Goal: Transaction & Acquisition: Purchase product/service

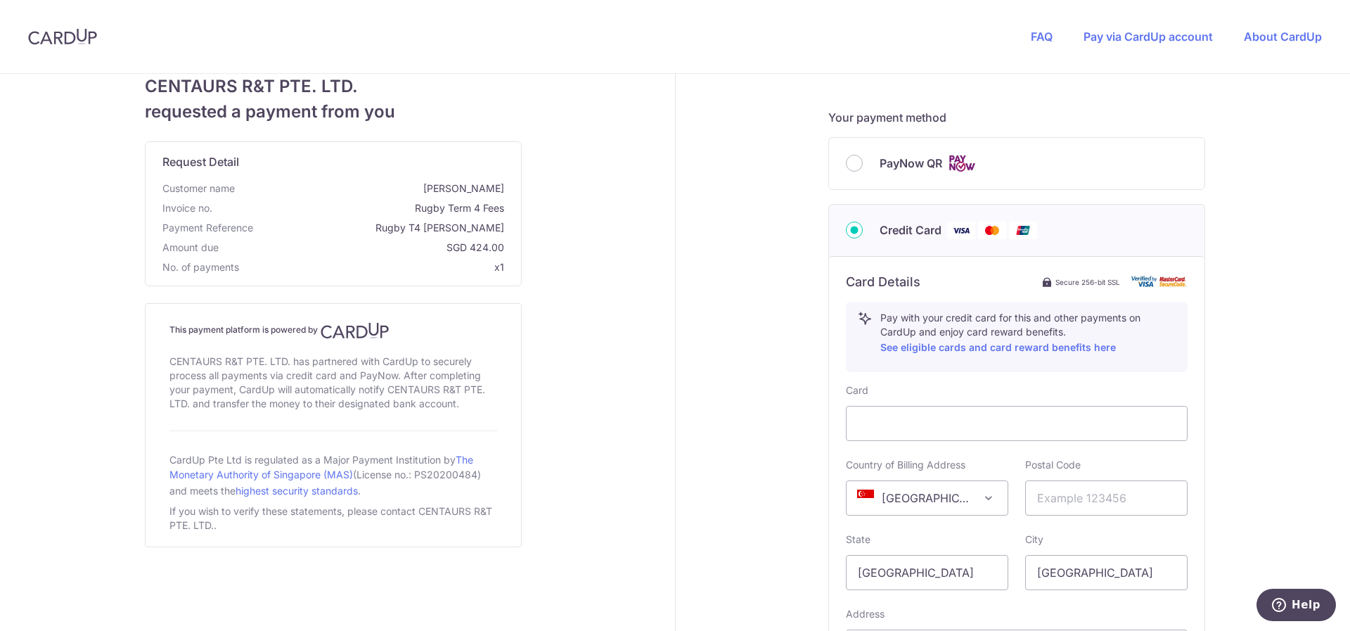
scroll to position [492, 0]
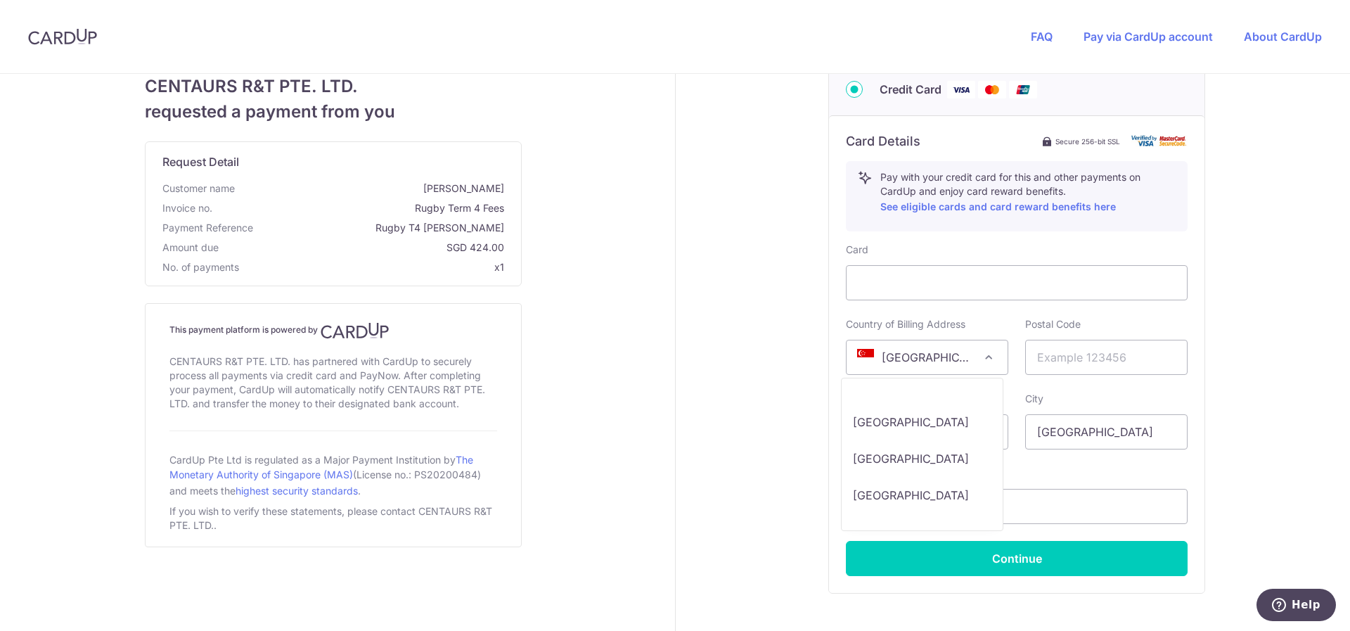
click at [992, 361] on span "[GEOGRAPHIC_DATA]" at bounding box center [927, 357] width 161 height 34
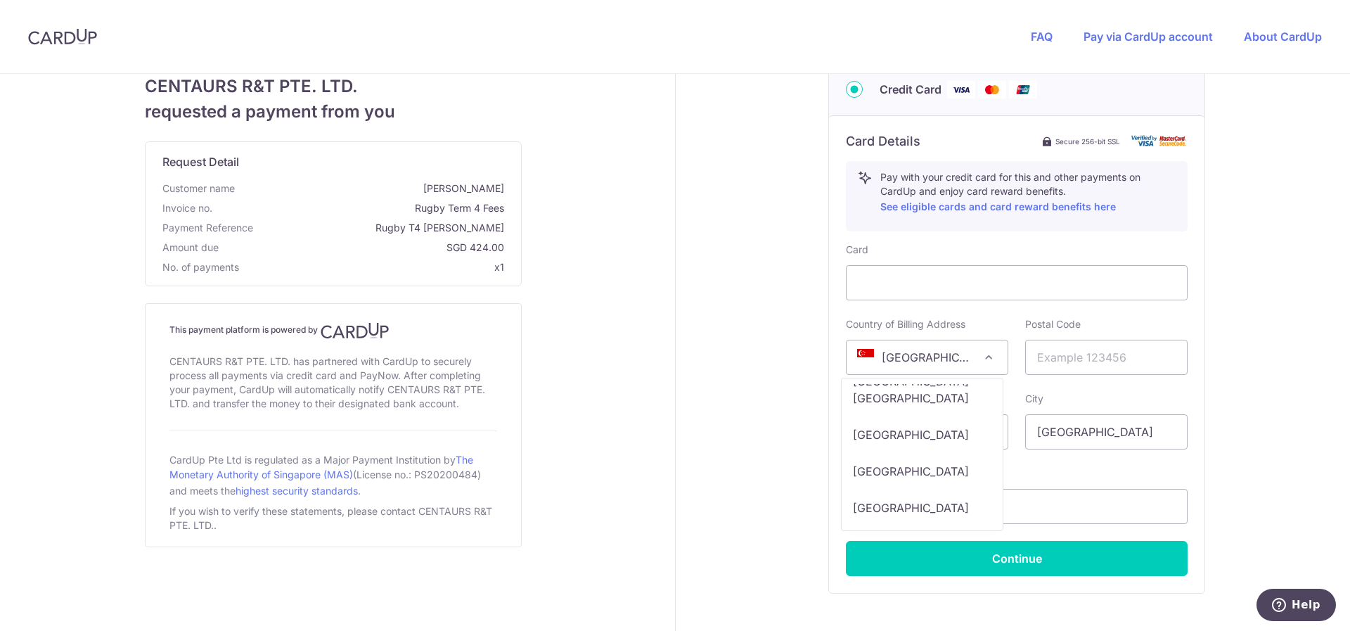
select select "US"
click at [1049, 365] on input "text" at bounding box center [1106, 357] width 162 height 35
type input "96534"
drag, startPoint x: 904, startPoint y: 439, endPoint x: 821, endPoint y: 431, distance: 82.6
click at [815, 431] on div "Your details First Name [PERSON_NAME] Last Name [PERSON_NAME] Email Address [PE…" at bounding box center [1018, 148] width 684 height 1132
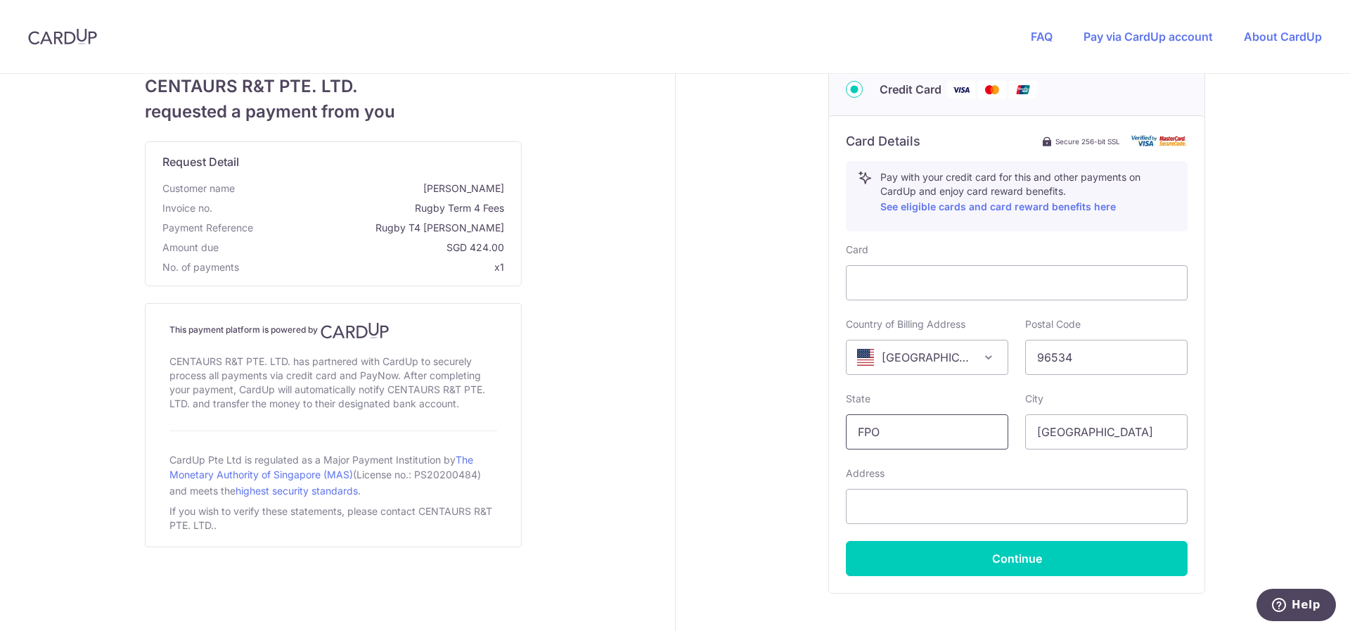
type input "FPO"
type input "AP"
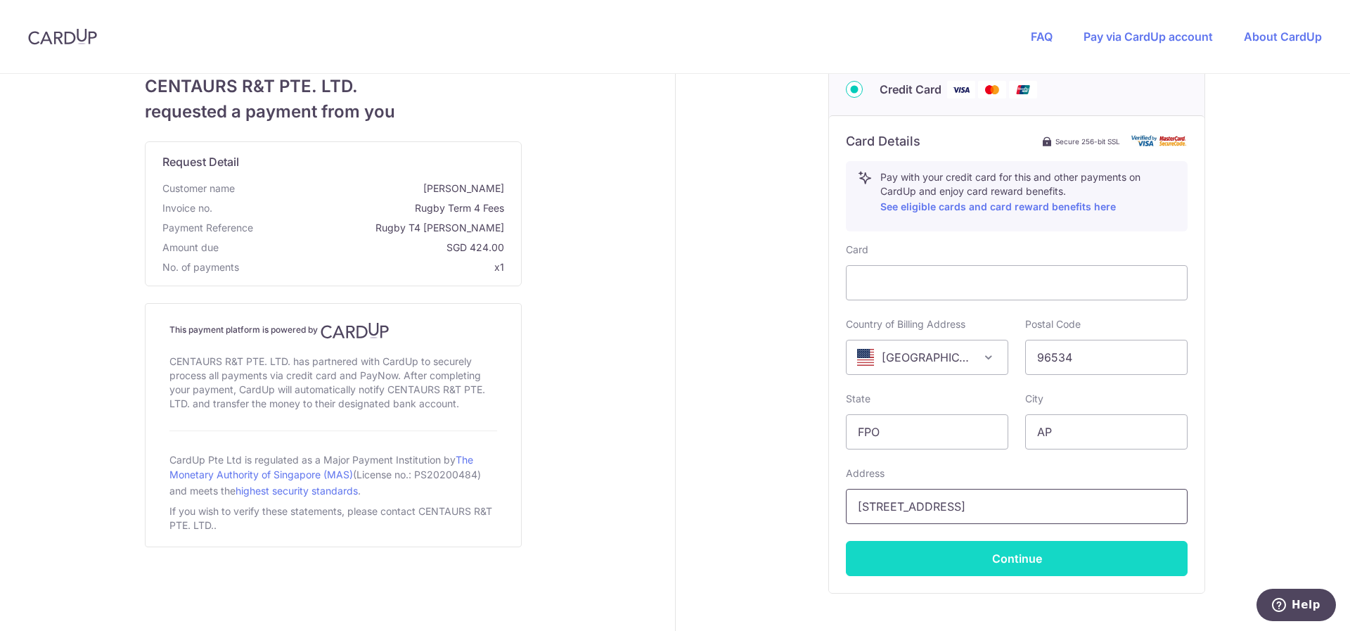
type input "[STREET_ADDRESS]"
click at [928, 560] on button "Continue" at bounding box center [1017, 558] width 342 height 35
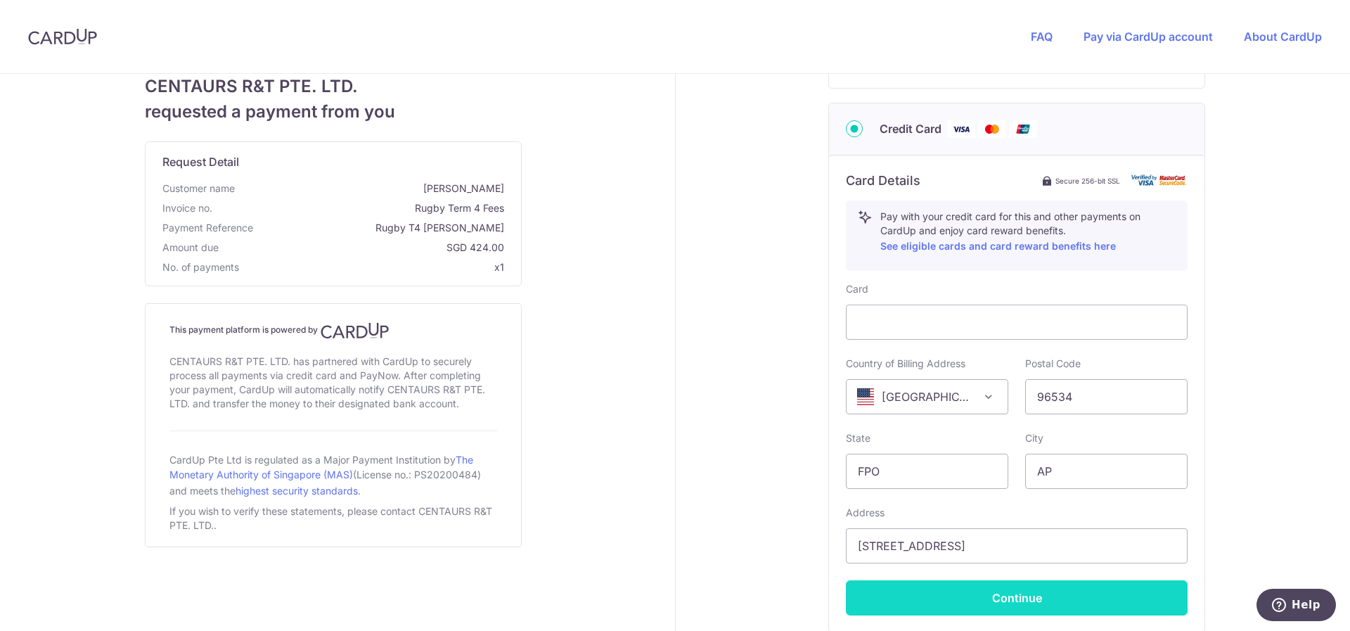
scroll to position [0, 0]
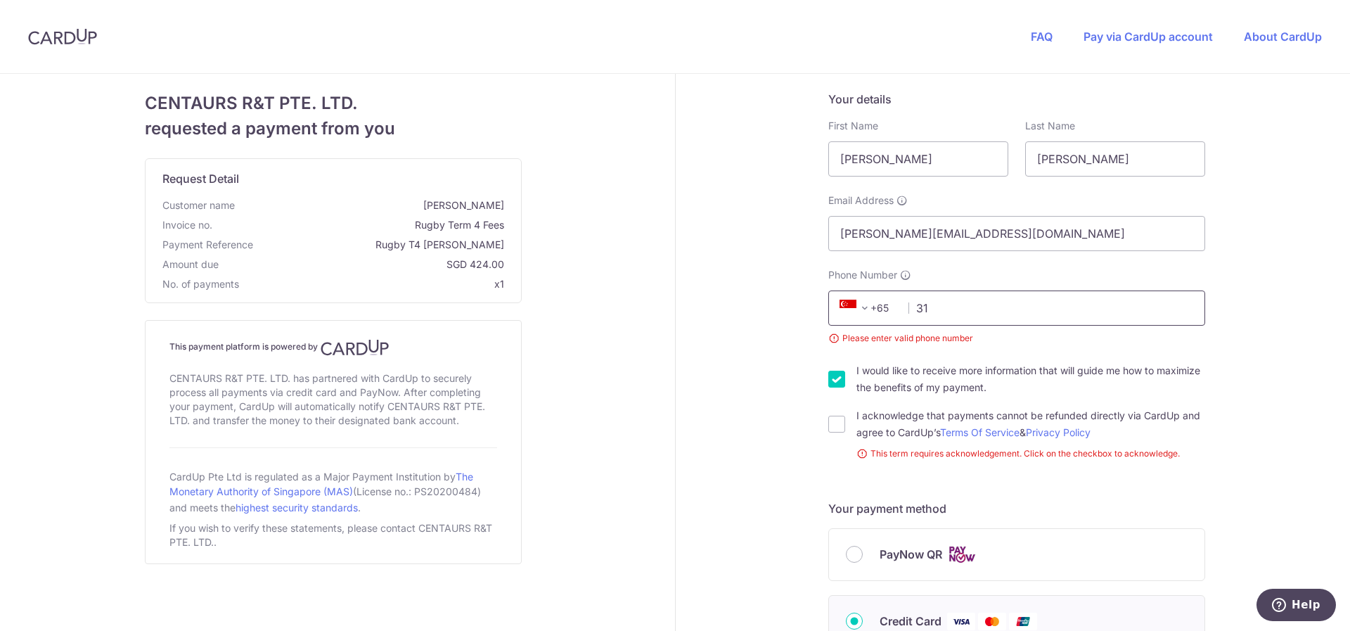
type input "3"
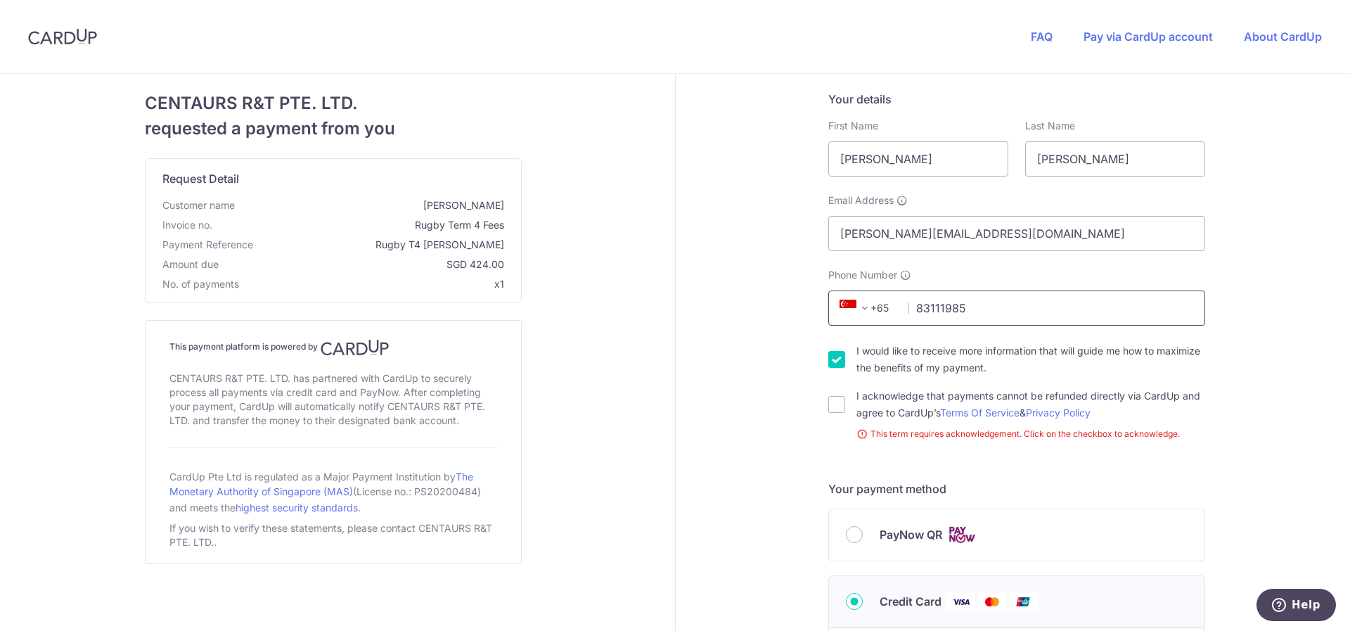
type input "83111985"
click at [828, 362] on input "I would like to receive more information that will guide me how to maximize the…" at bounding box center [836, 359] width 17 height 17
checkbox input "false"
click at [831, 399] on input "I acknowledge that payments cannot be refunded directly via CardUp and agree to…" at bounding box center [836, 404] width 17 height 17
checkbox input "true"
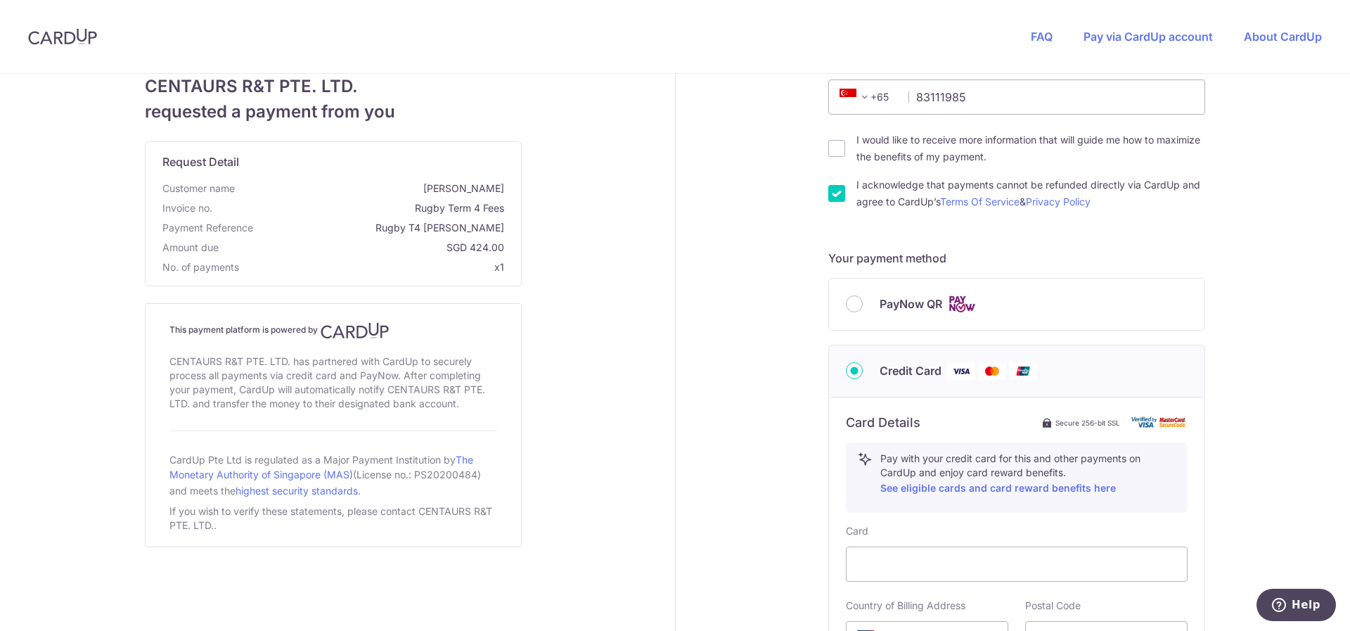
scroll to position [575, 0]
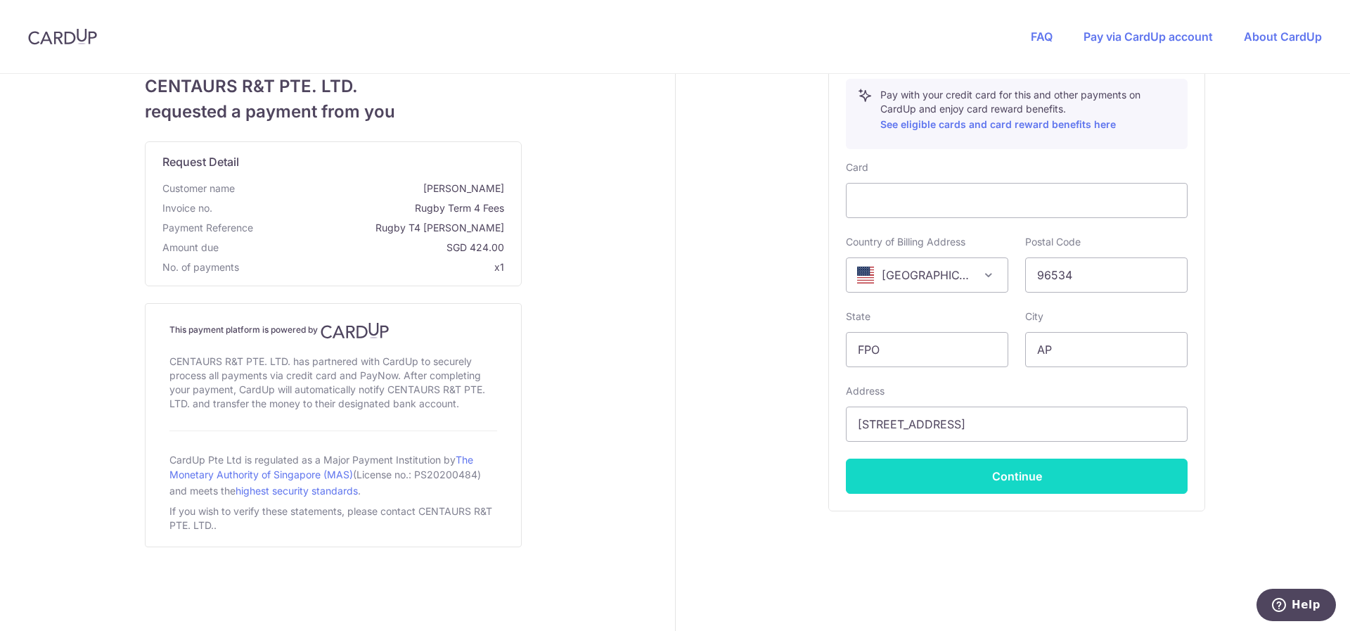
click at [947, 488] on button "Continue" at bounding box center [1017, 476] width 342 height 35
type input "**** 8814"
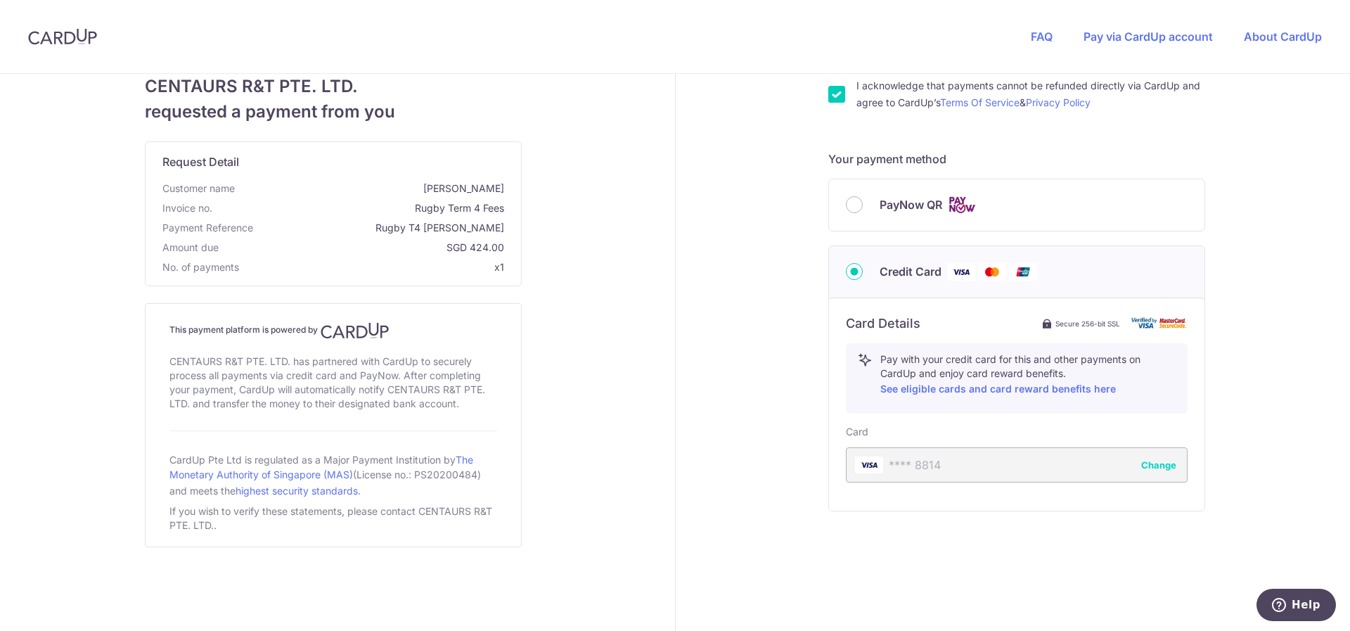
scroll to position [310, 0]
click at [919, 630] on button "Confirm and Pay" at bounding box center [1017, 641] width 342 height 35
